Goal: Information Seeking & Learning: Learn about a topic

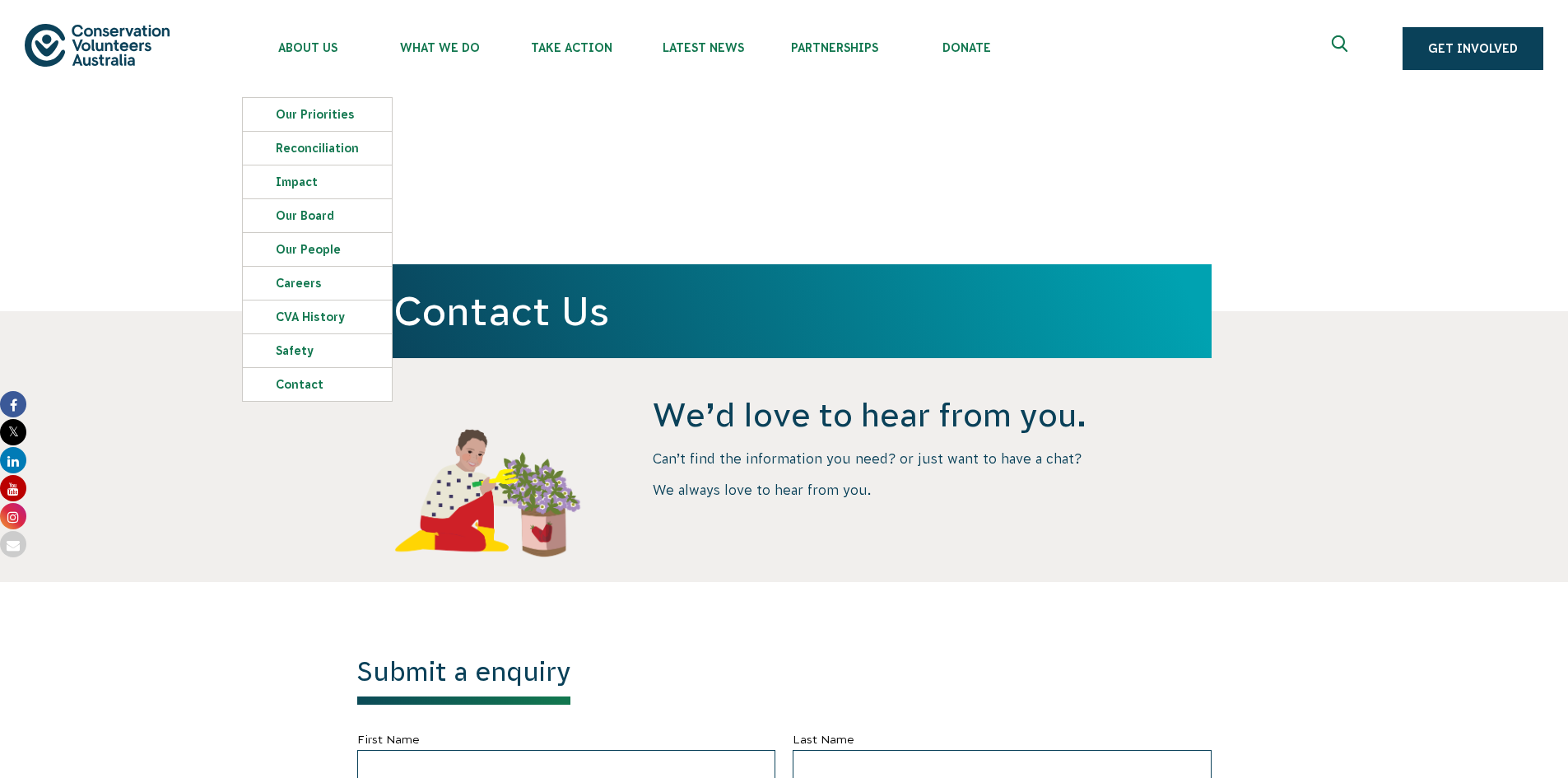
click at [75, 43] on img at bounding box center [97, 45] width 145 height 42
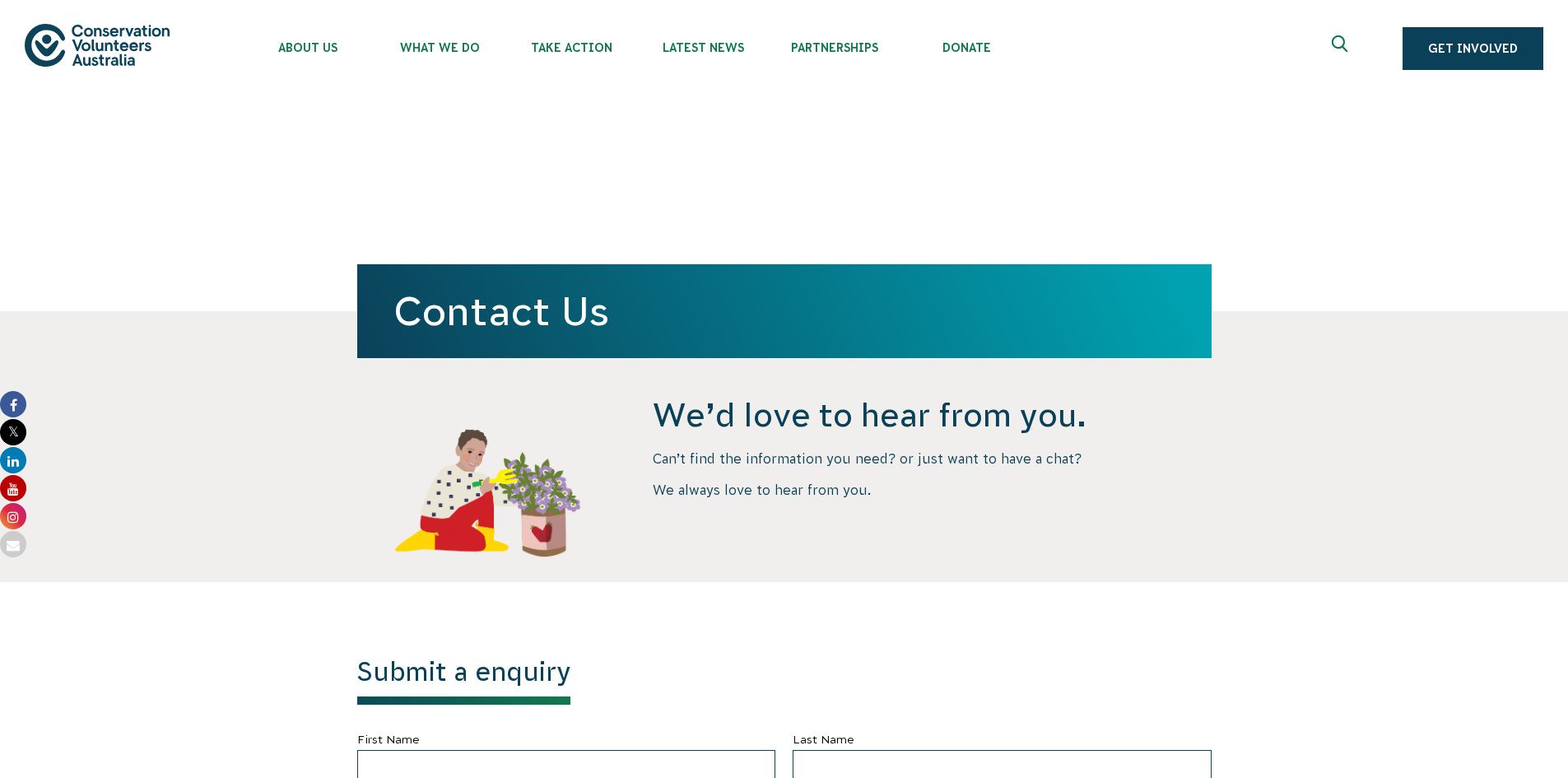
click at [1348, 50] on use "Expand search box" at bounding box center [1340, 44] width 16 height 17
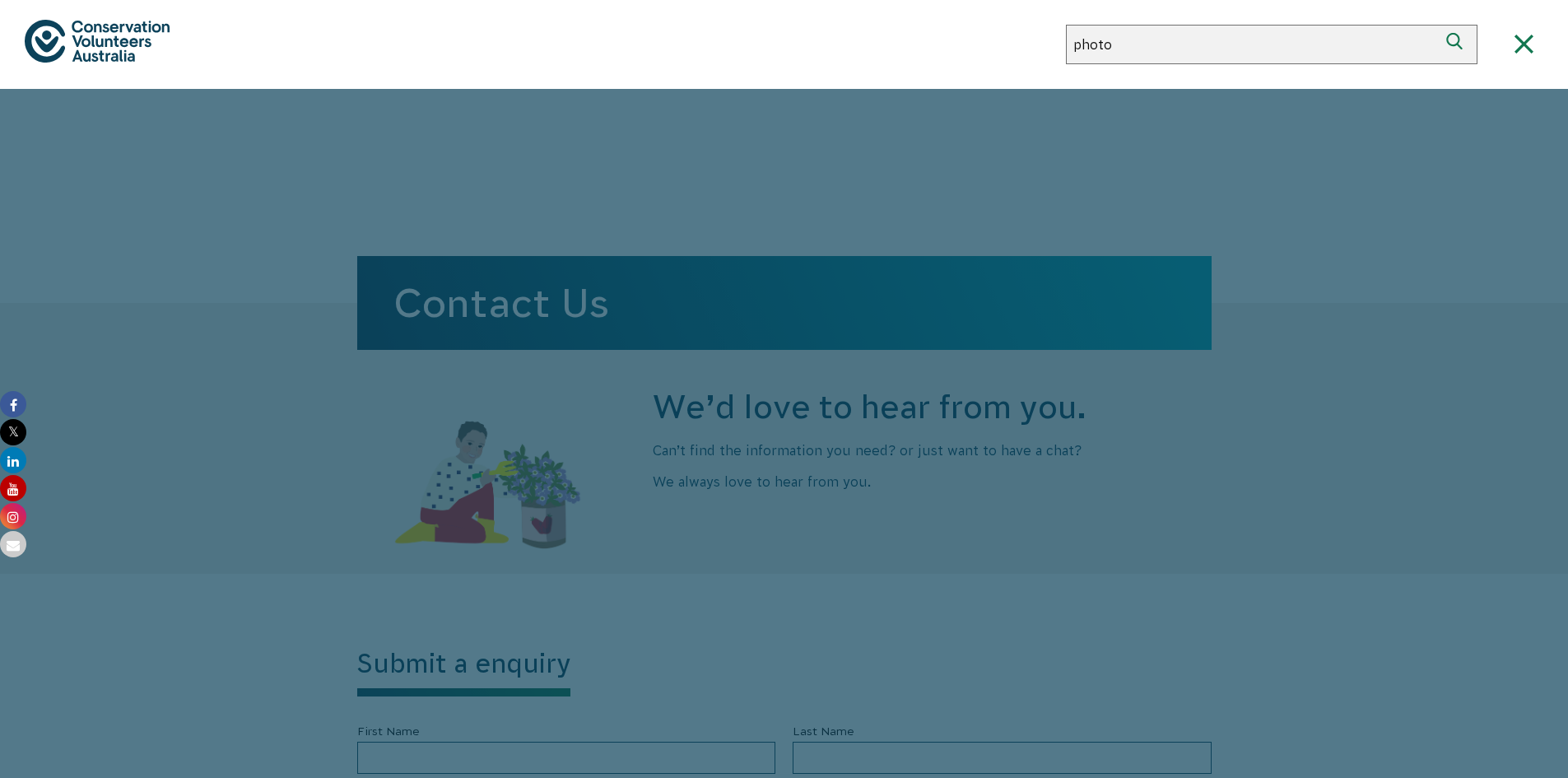
type input "photo"
click at [1438, 25] on button "Search" at bounding box center [1458, 45] width 40 height 40
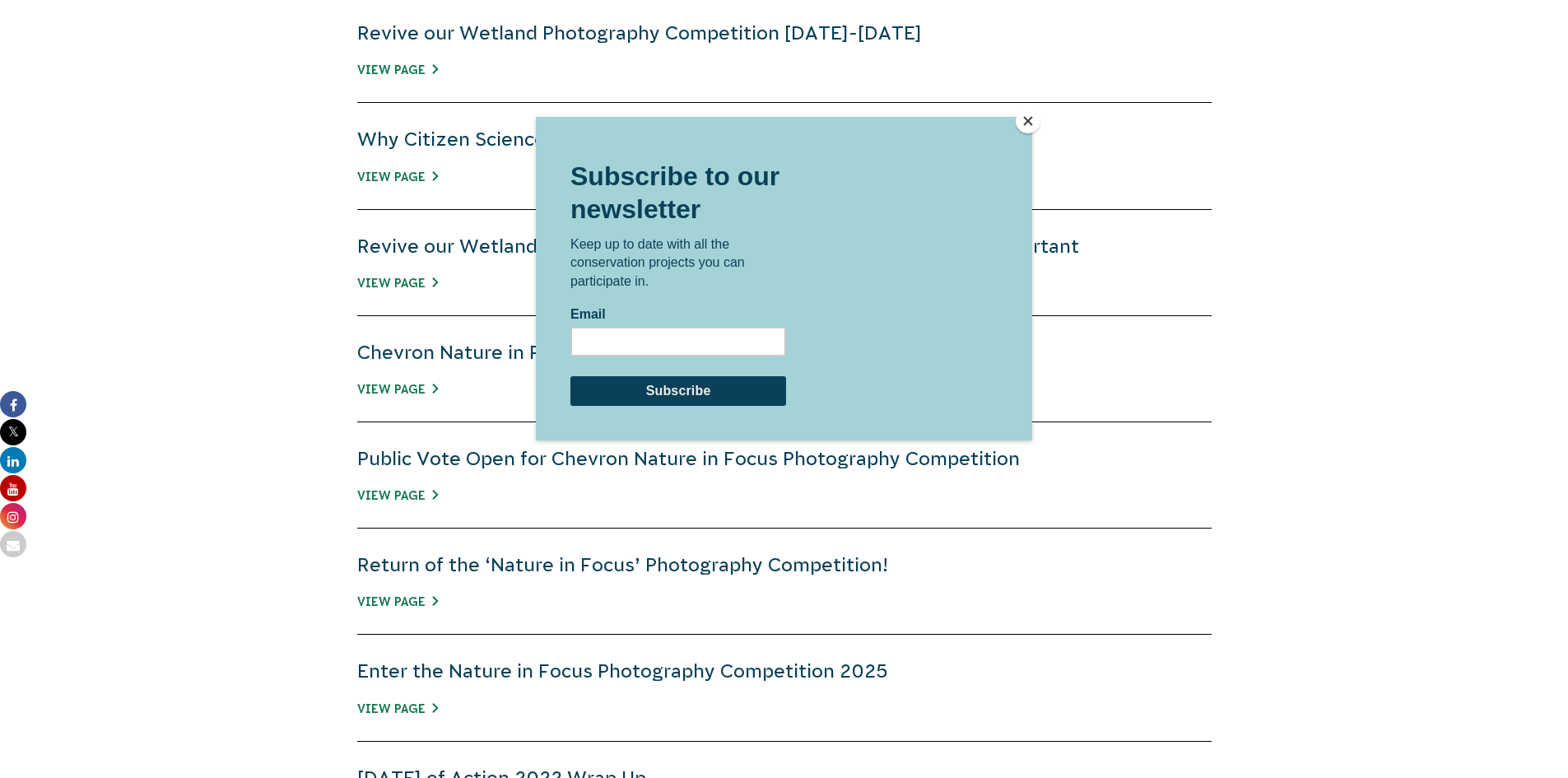
scroll to position [824, 0]
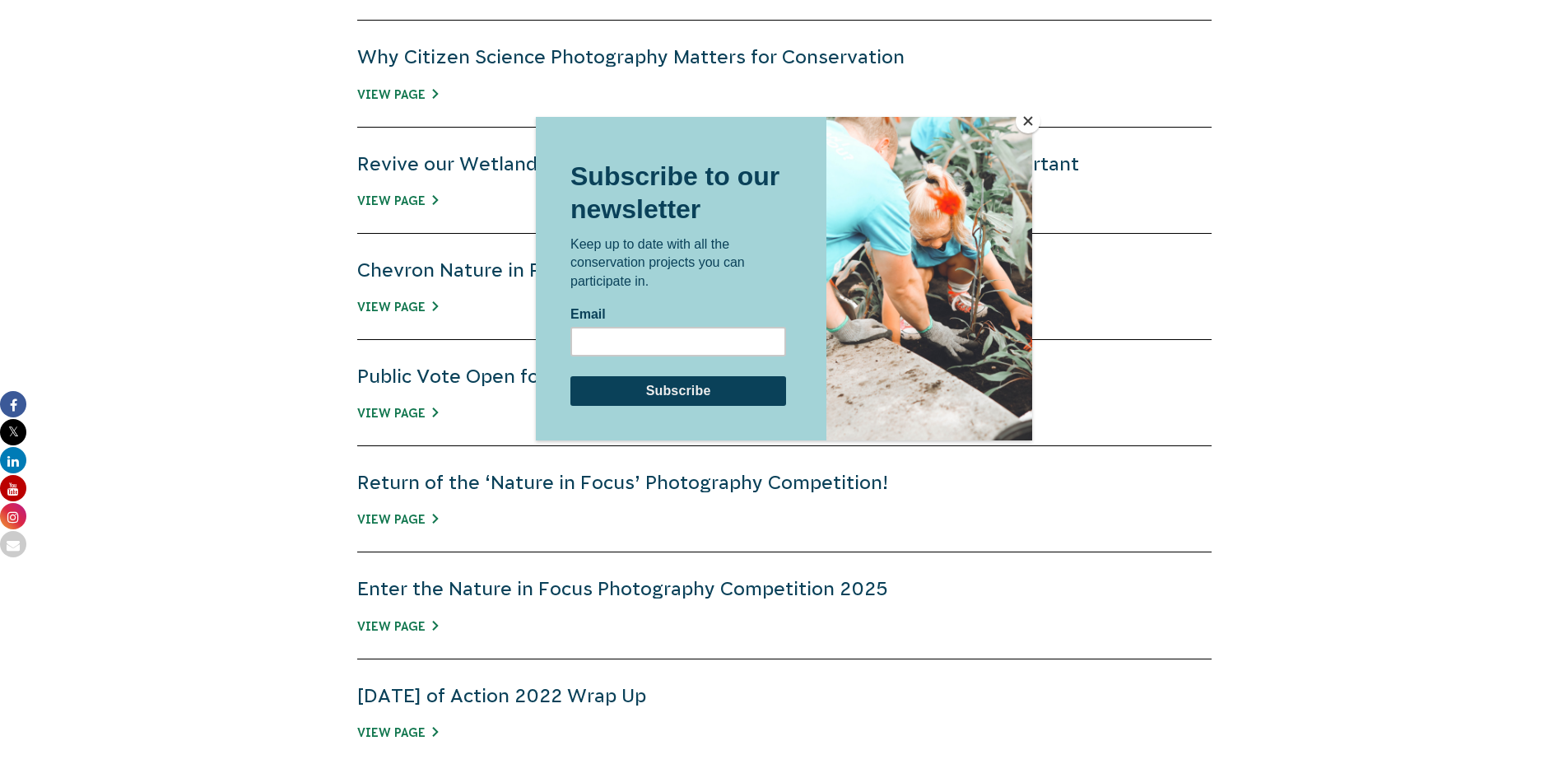
click at [801, 127] on div "Subscribe to our newsletter Keep up to date with all the conservation projects …" at bounding box center [679, 277] width 285 height 324
click at [1024, 122] on button "Close" at bounding box center [1029, 121] width 25 height 25
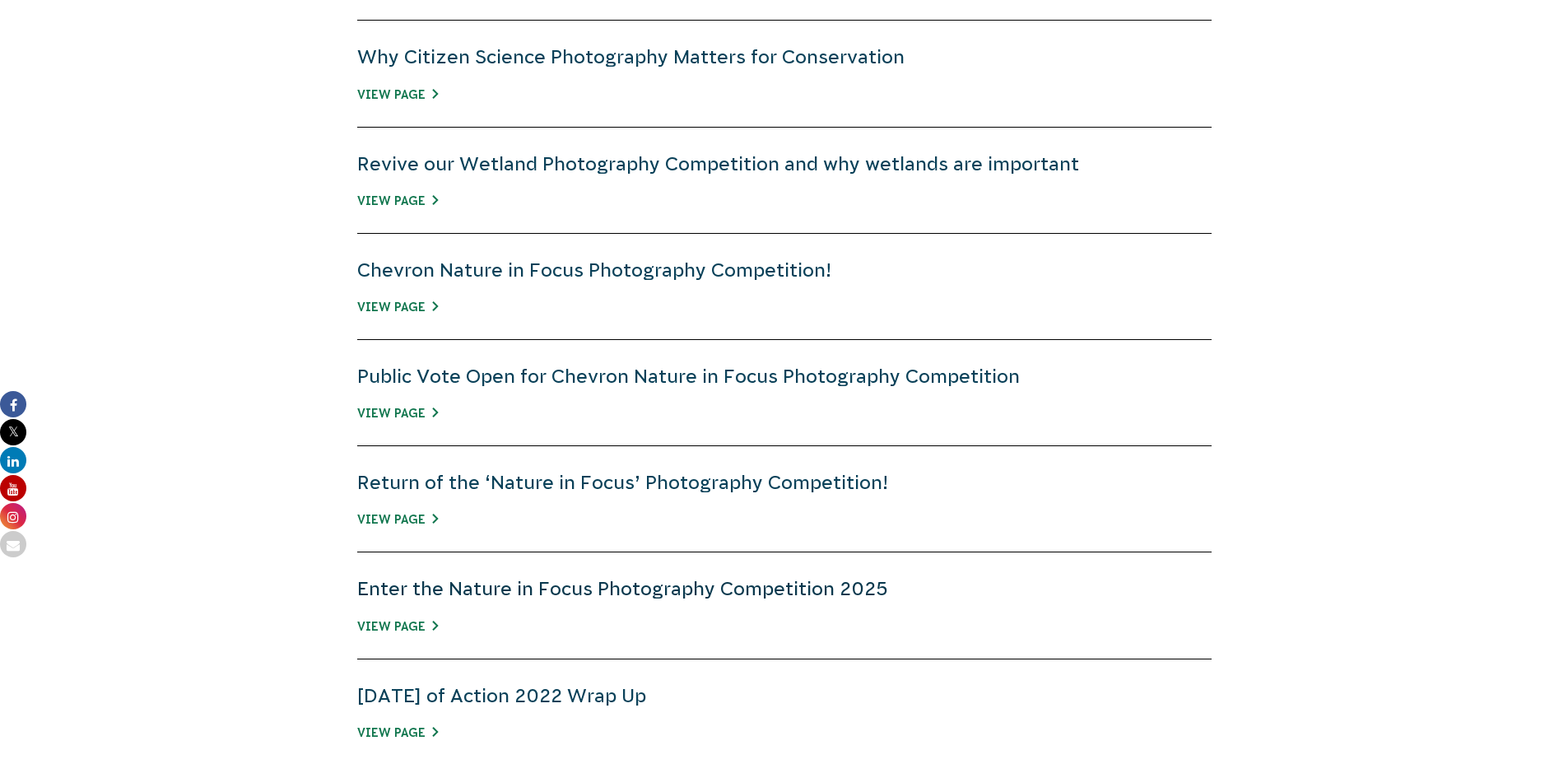
click at [424, 584] on link "Enter the Nature in Focus Photography Competition 2025" at bounding box center [623, 588] width 531 height 22
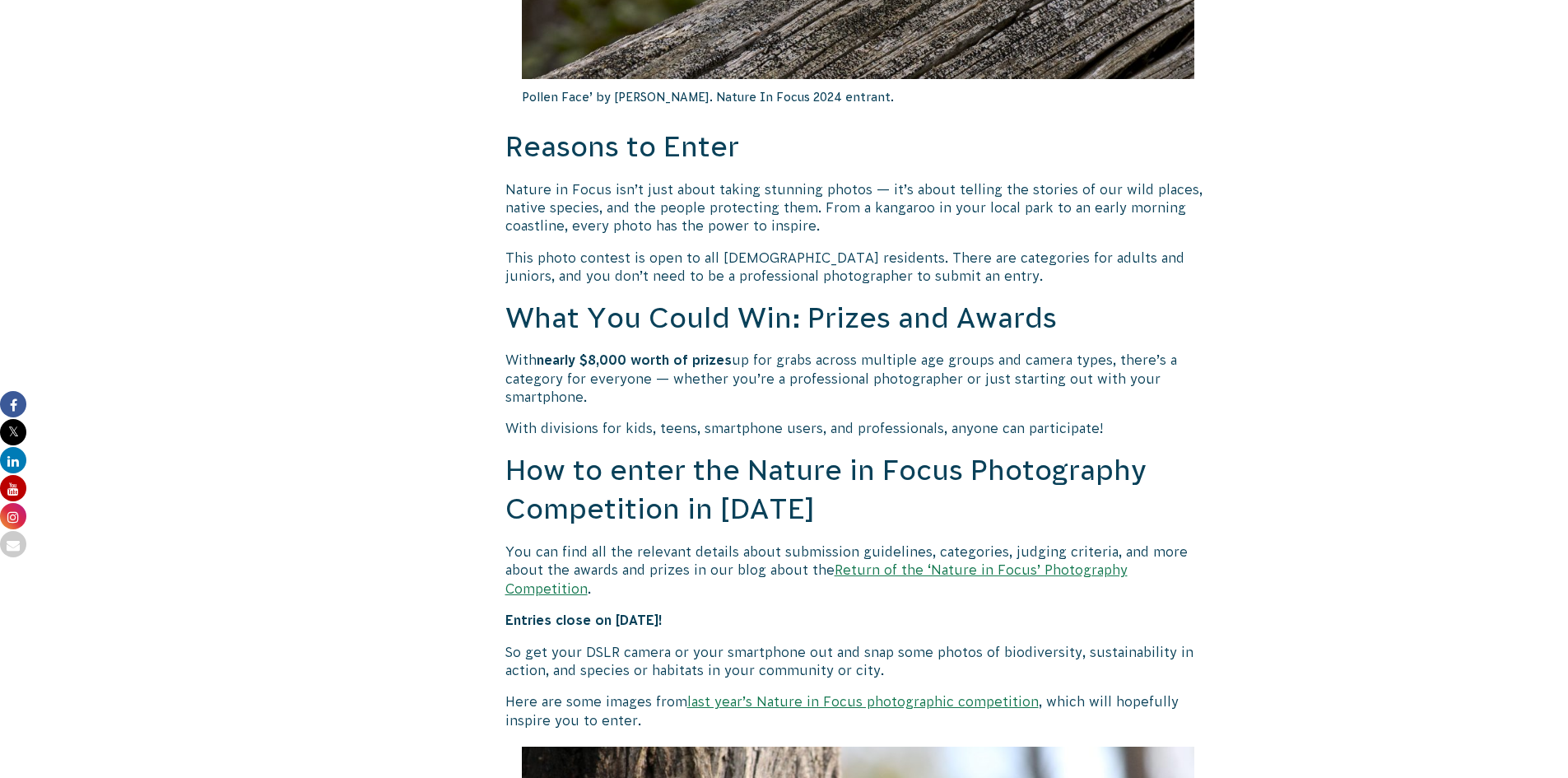
scroll to position [1070, 0]
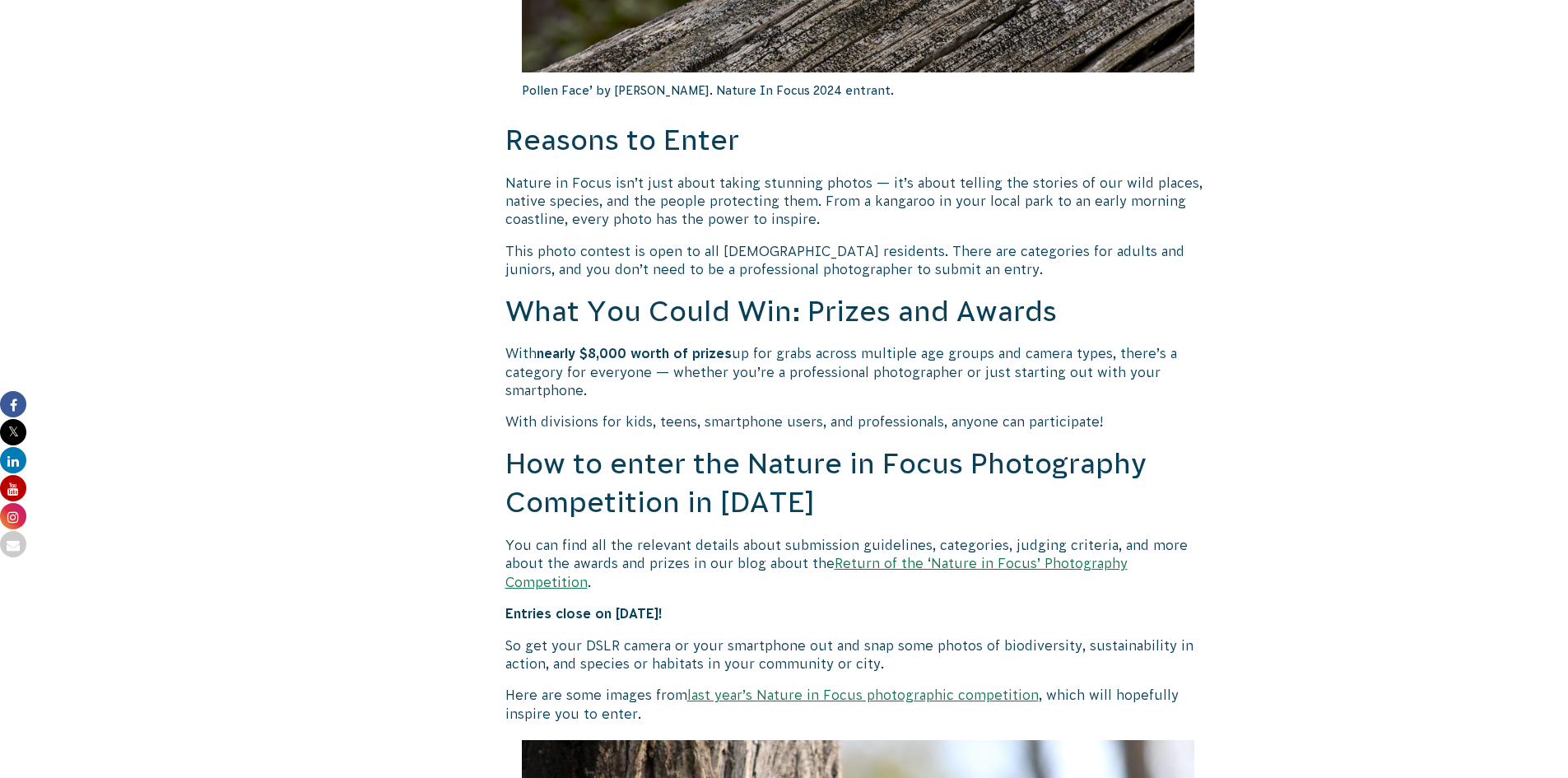
click at [1050, 564] on link "Return of the ‘Nature in Focus’ Photography Competition" at bounding box center [817, 573] width 622 height 33
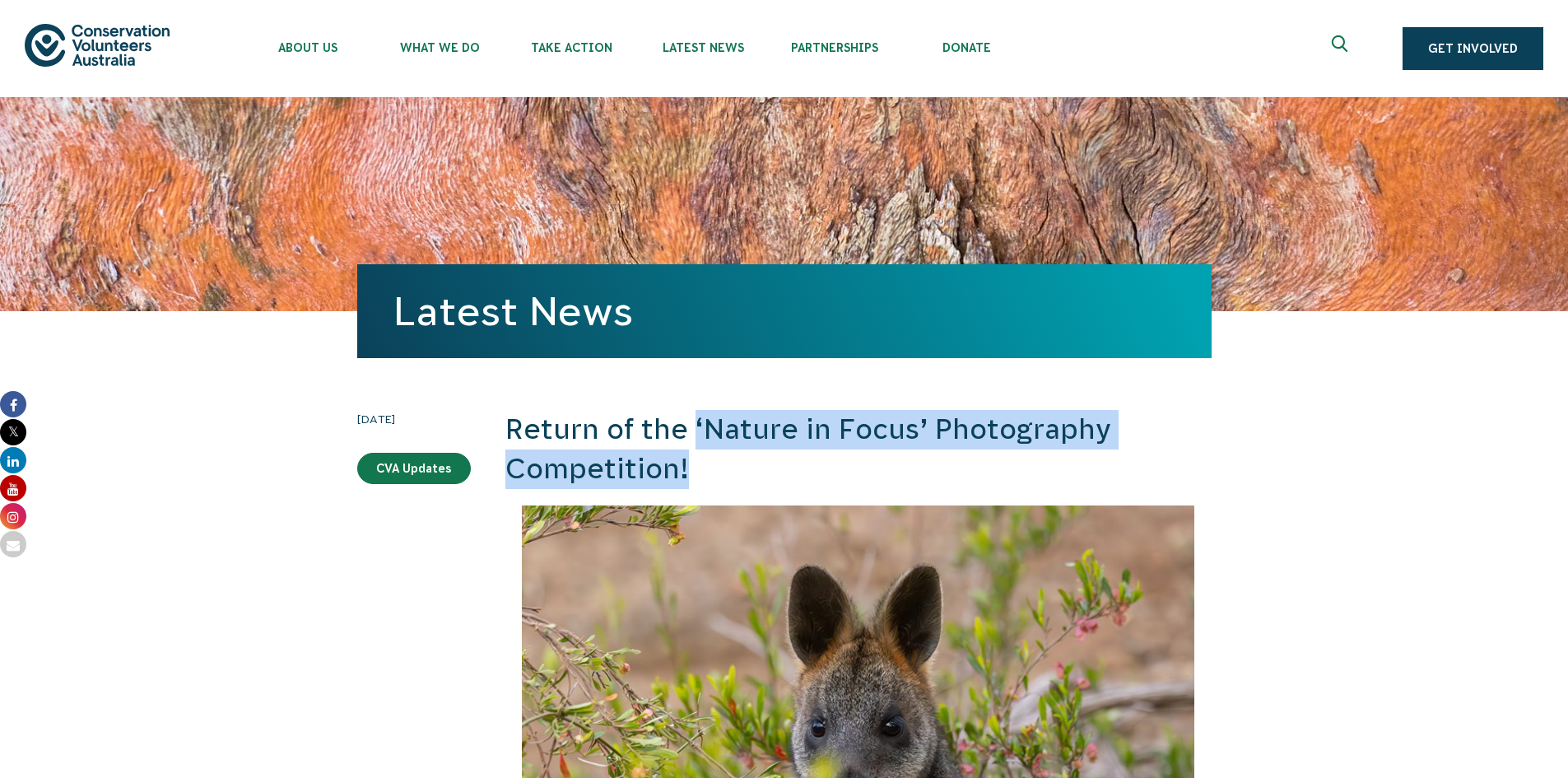
drag, startPoint x: 696, startPoint y: 424, endPoint x: 1118, endPoint y: 477, distance: 425.3
click at [1118, 477] on h2 "Return of the ‘Nature in Focus’ Photography Competition!" at bounding box center [859, 449] width 707 height 79
copy h2 "‘Nature in Focus’ Photography Competition!"
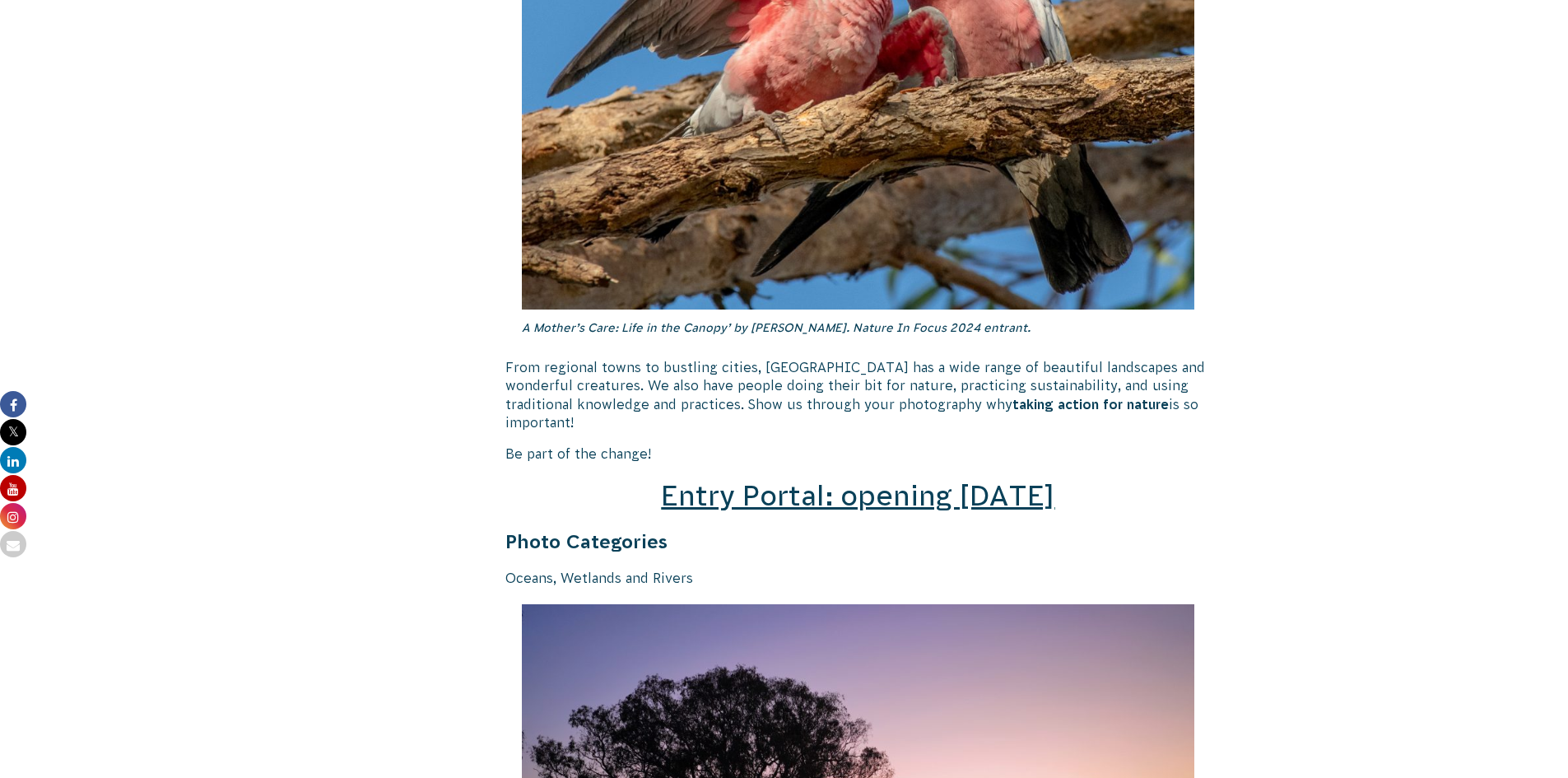
scroll to position [2141, 0]
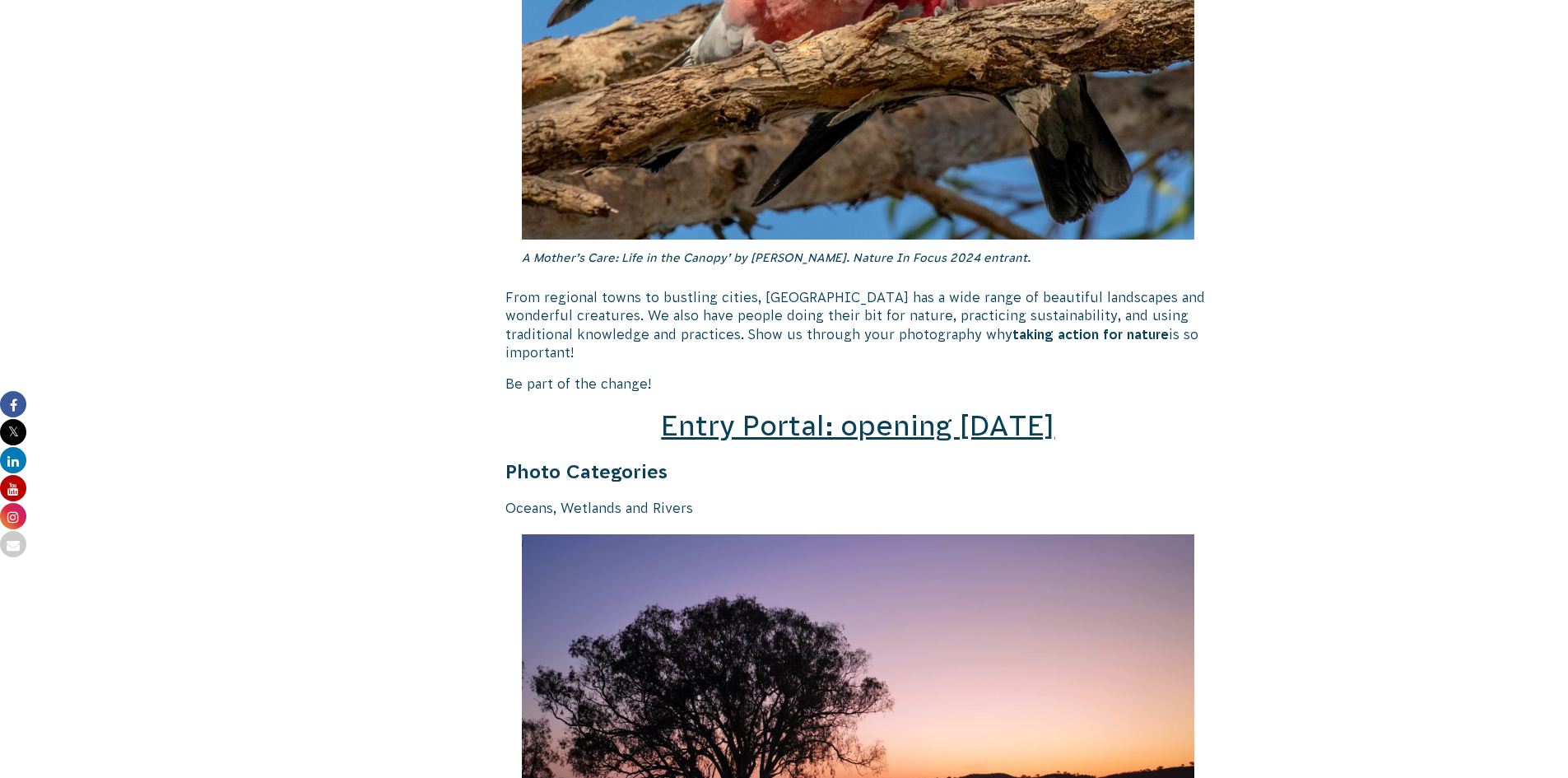
click at [856, 410] on span "Entry Portal: opening [DATE]" at bounding box center [858, 425] width 394 height 31
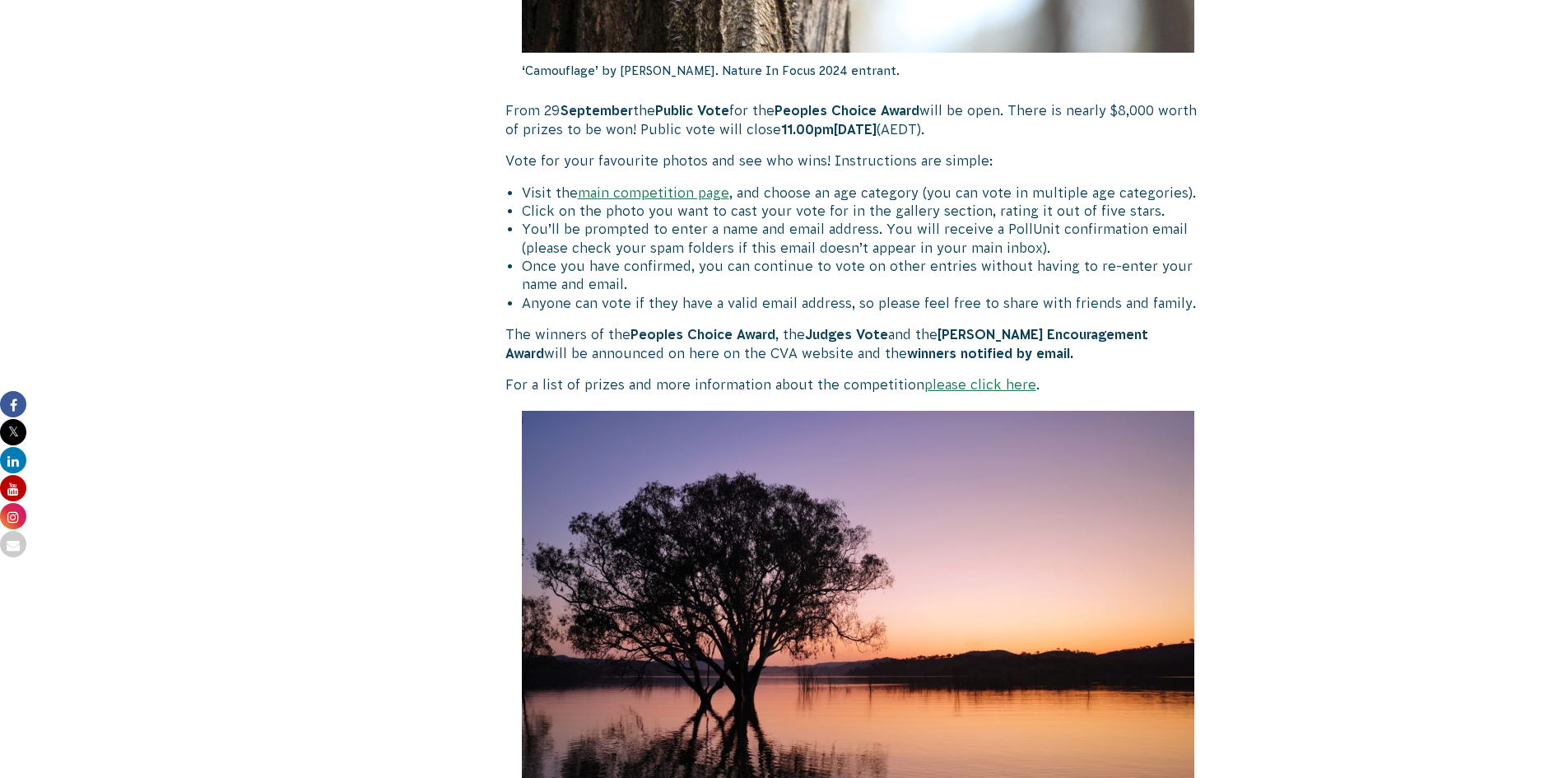
scroll to position [753, 0]
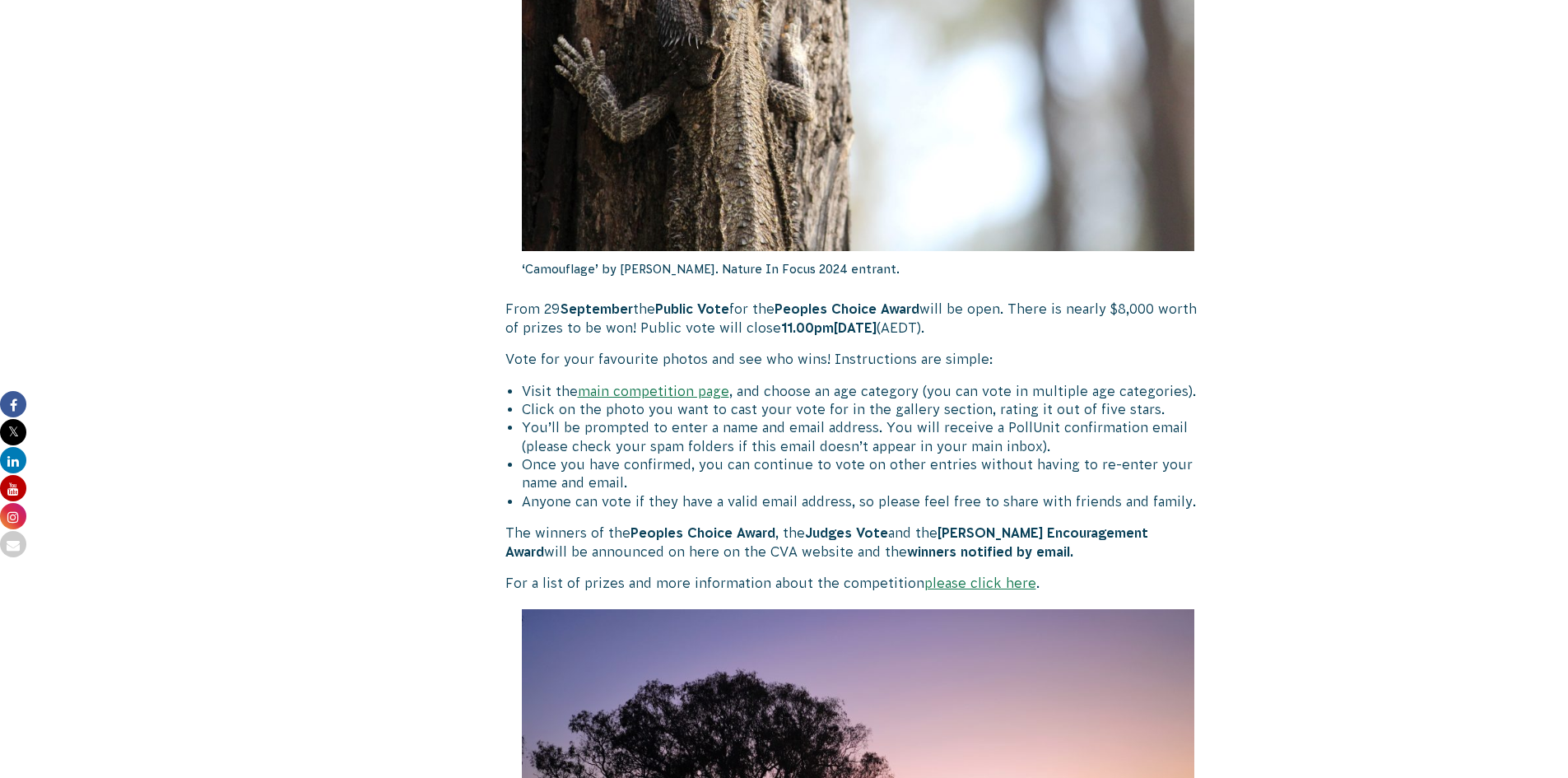
click at [1002, 579] on link "please click here" at bounding box center [980, 583] width 112 height 15
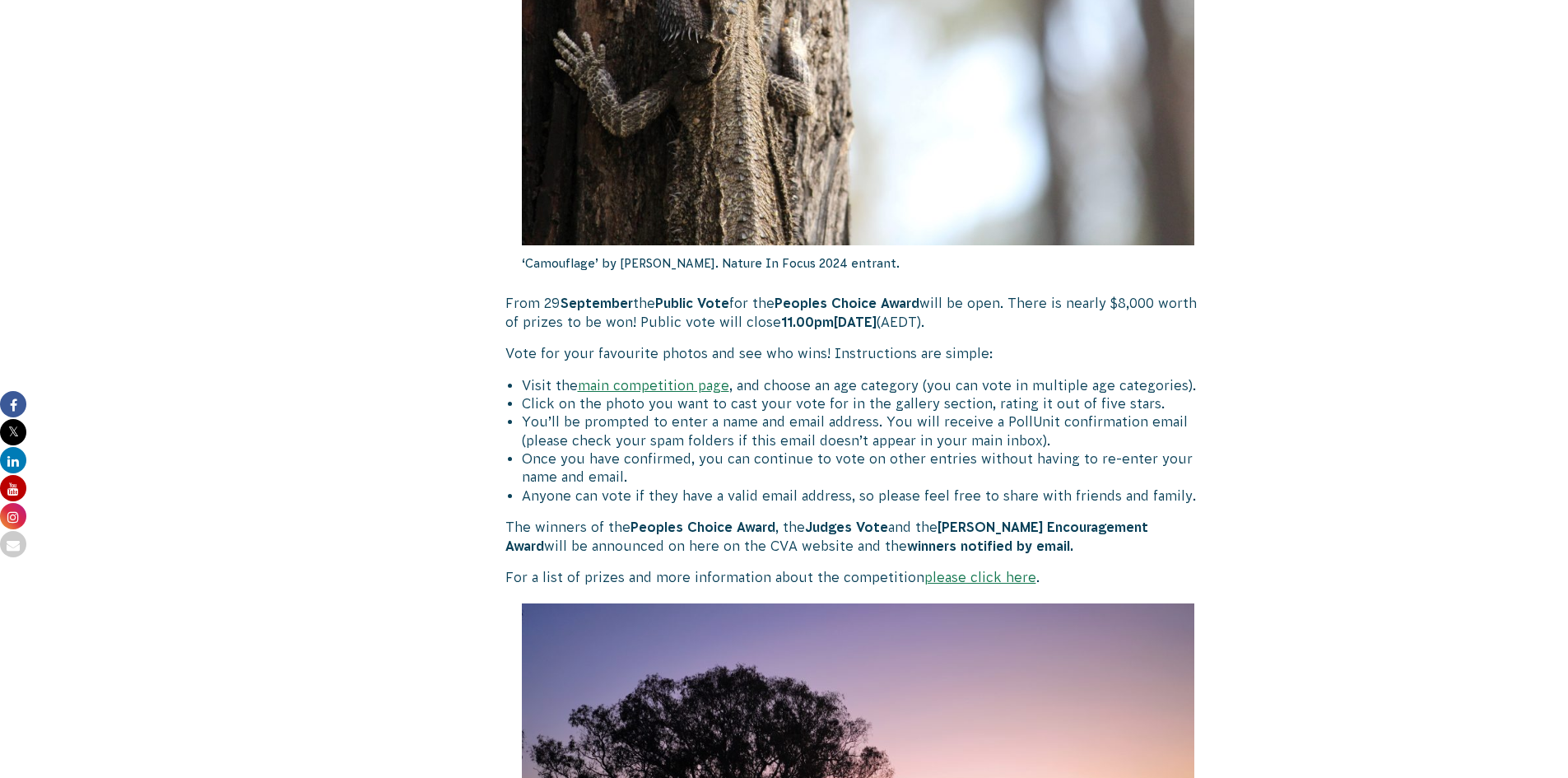
scroll to position [905, 0]
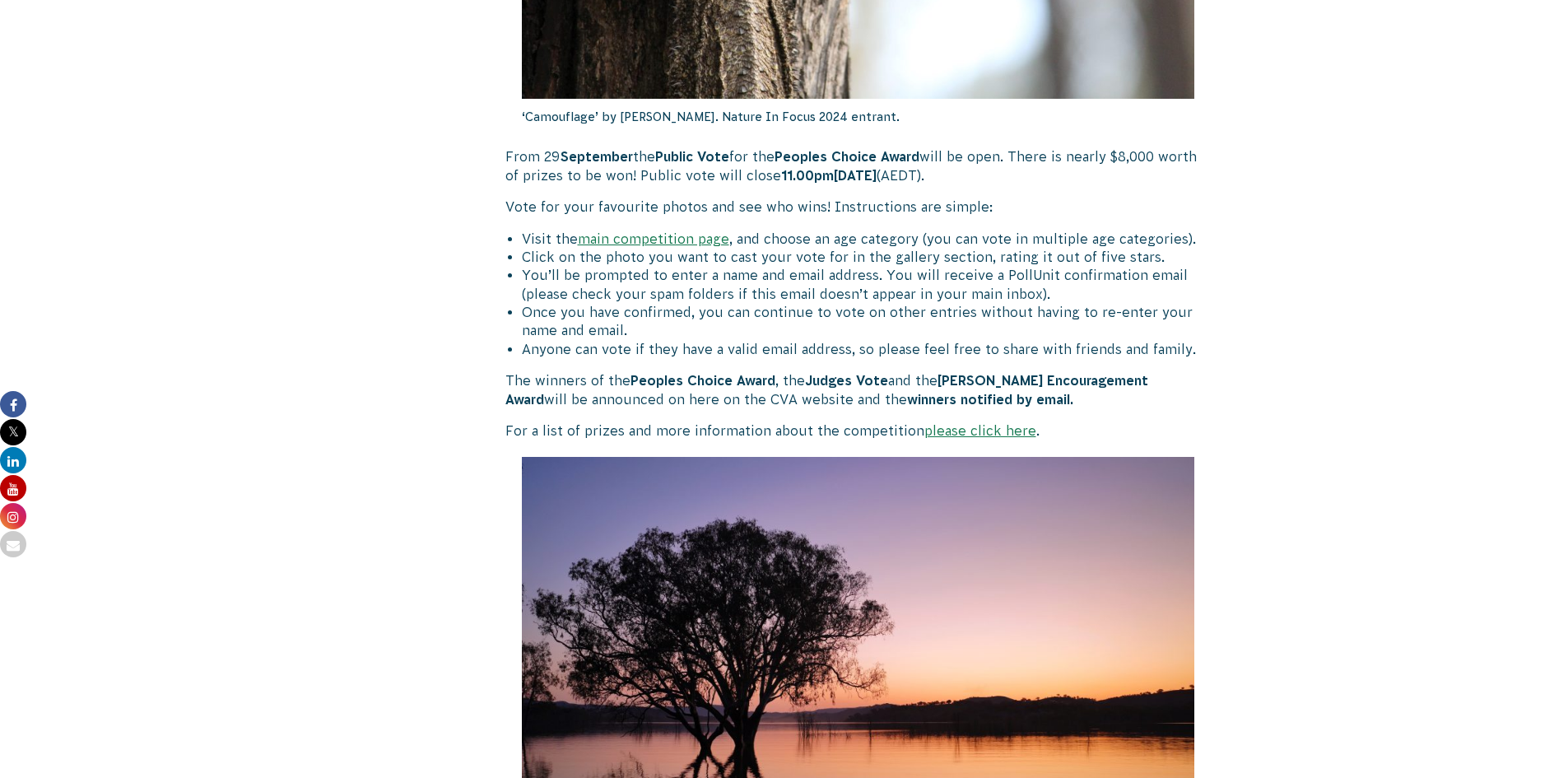
click at [647, 233] on link "main competition page" at bounding box center [653, 239] width 151 height 15
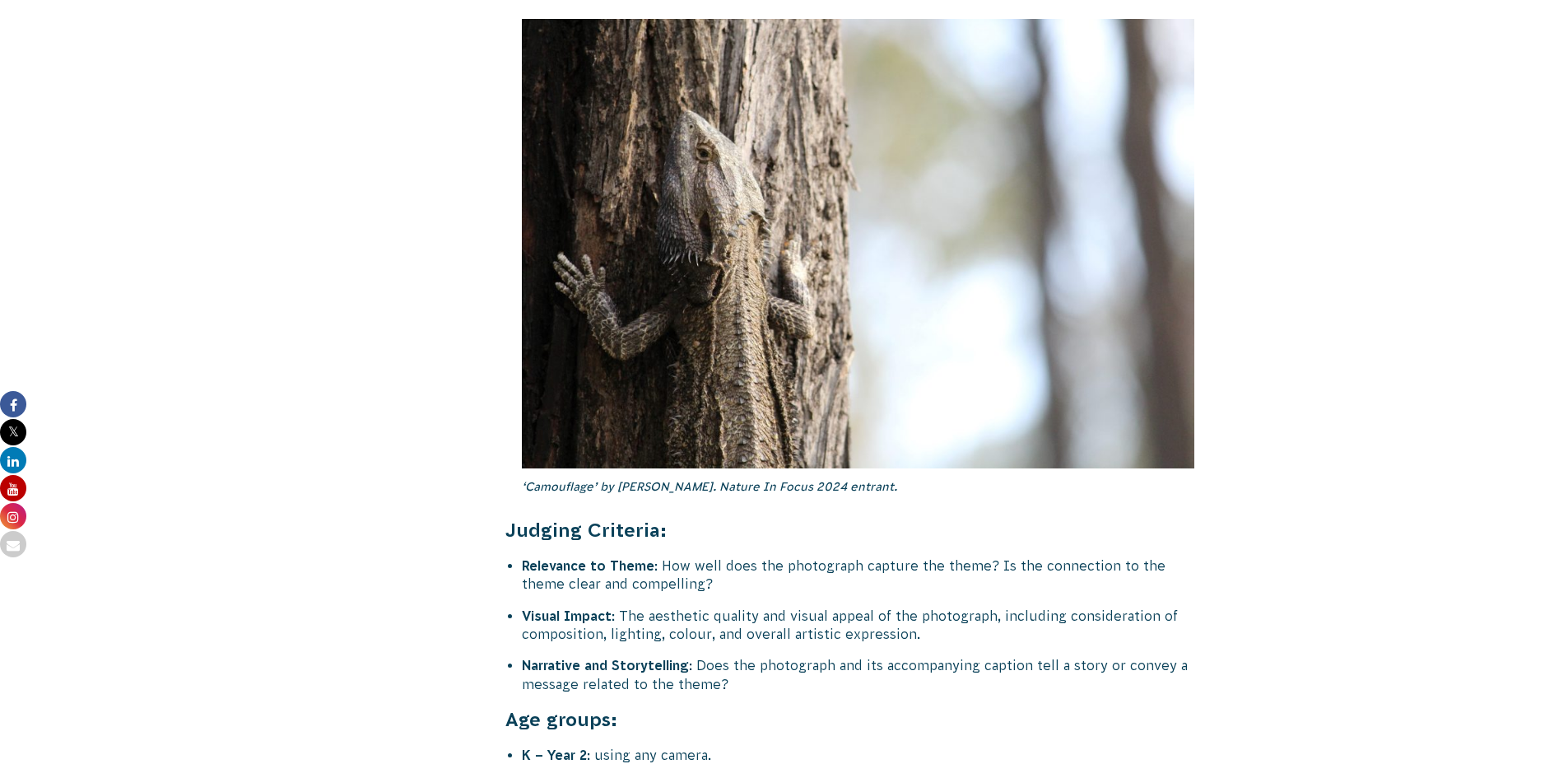
scroll to position [6176, 0]
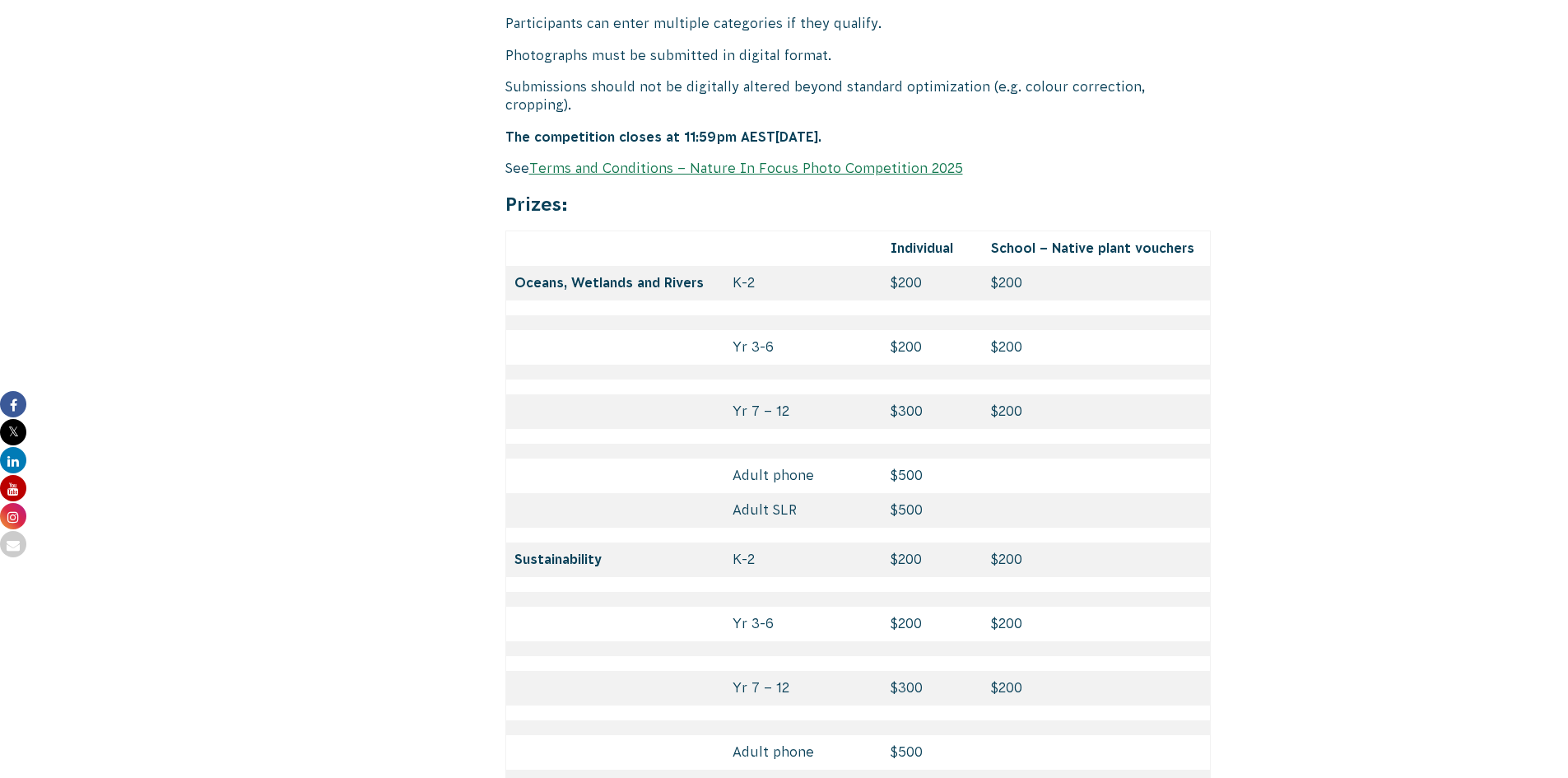
scroll to position [6846, 0]
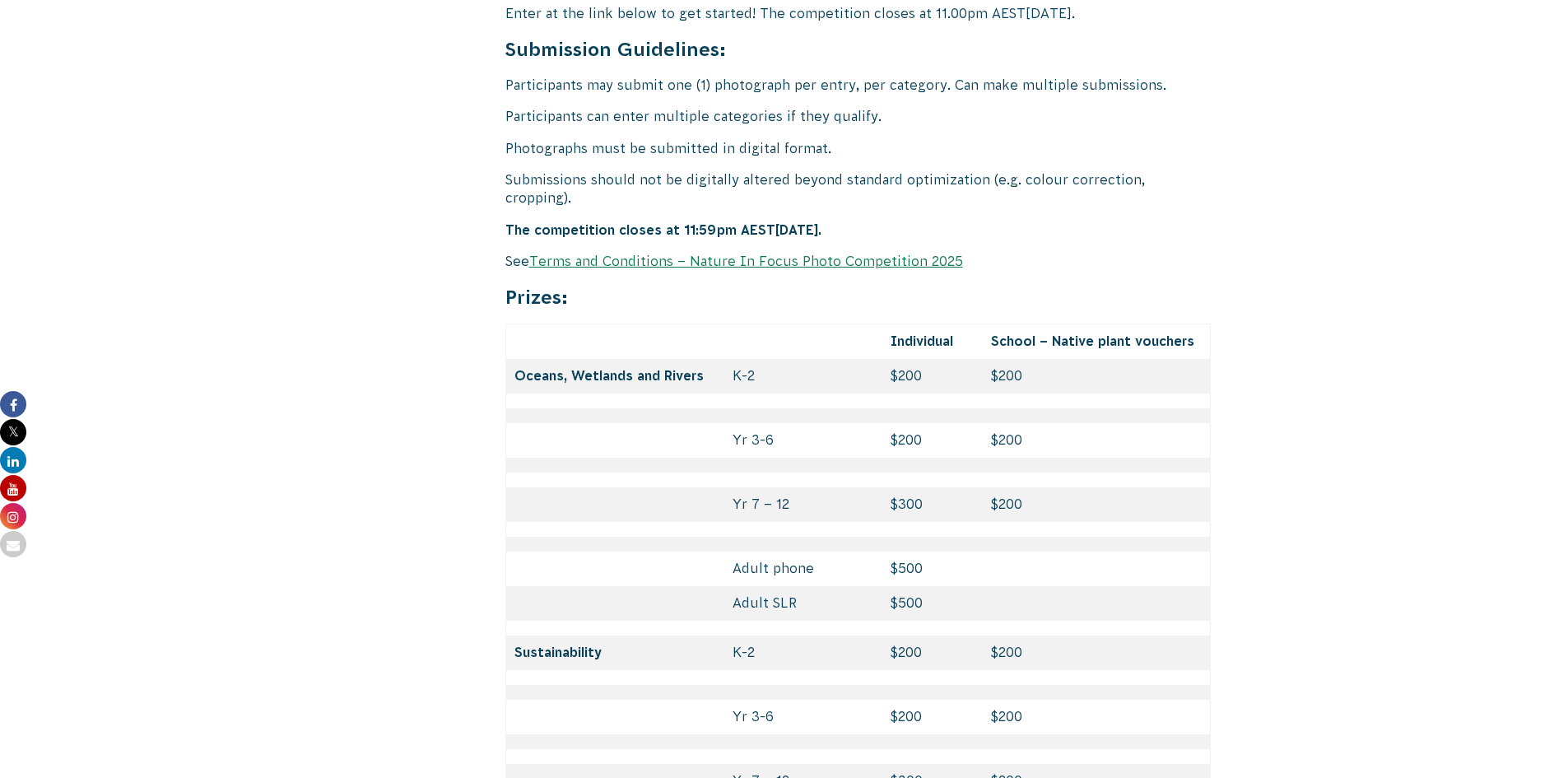
click at [812, 253] on link "Terms and Conditions – Nature In Focus Photo Competition 2025" at bounding box center [746, 261] width 434 height 15
